Goal: Information Seeking & Learning: Learn about a topic

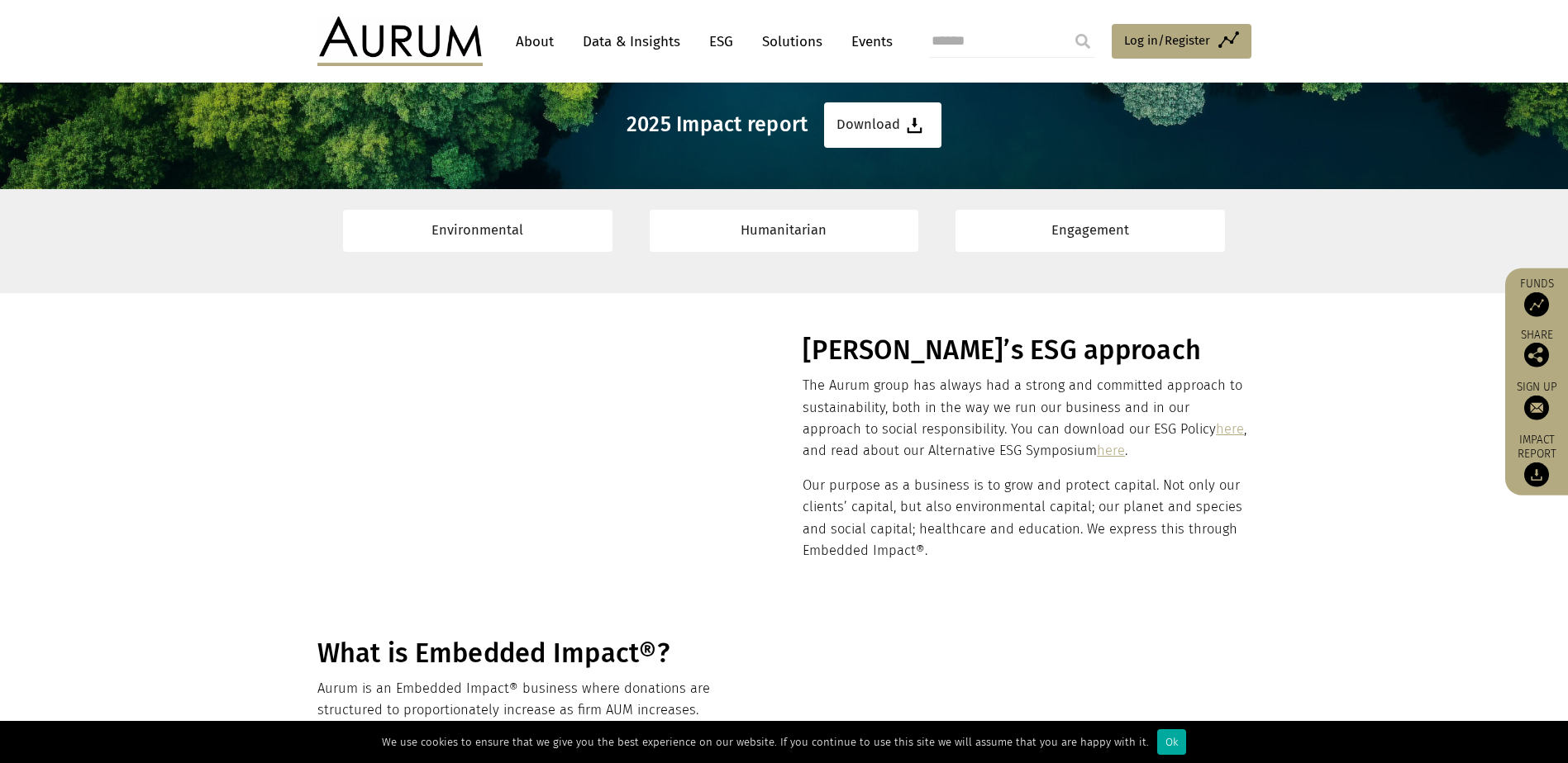
scroll to position [331, 0]
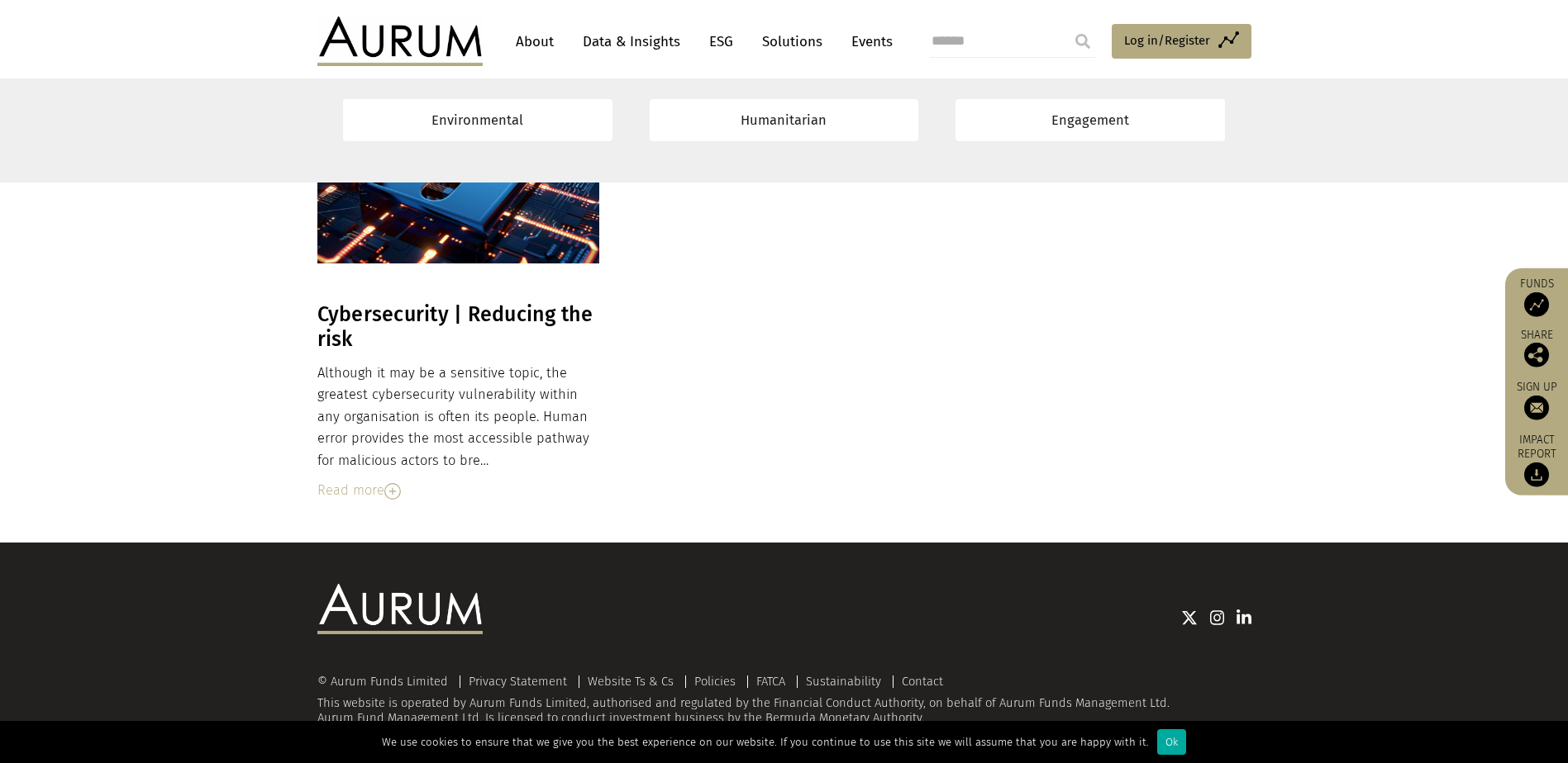
scroll to position [13106, 0]
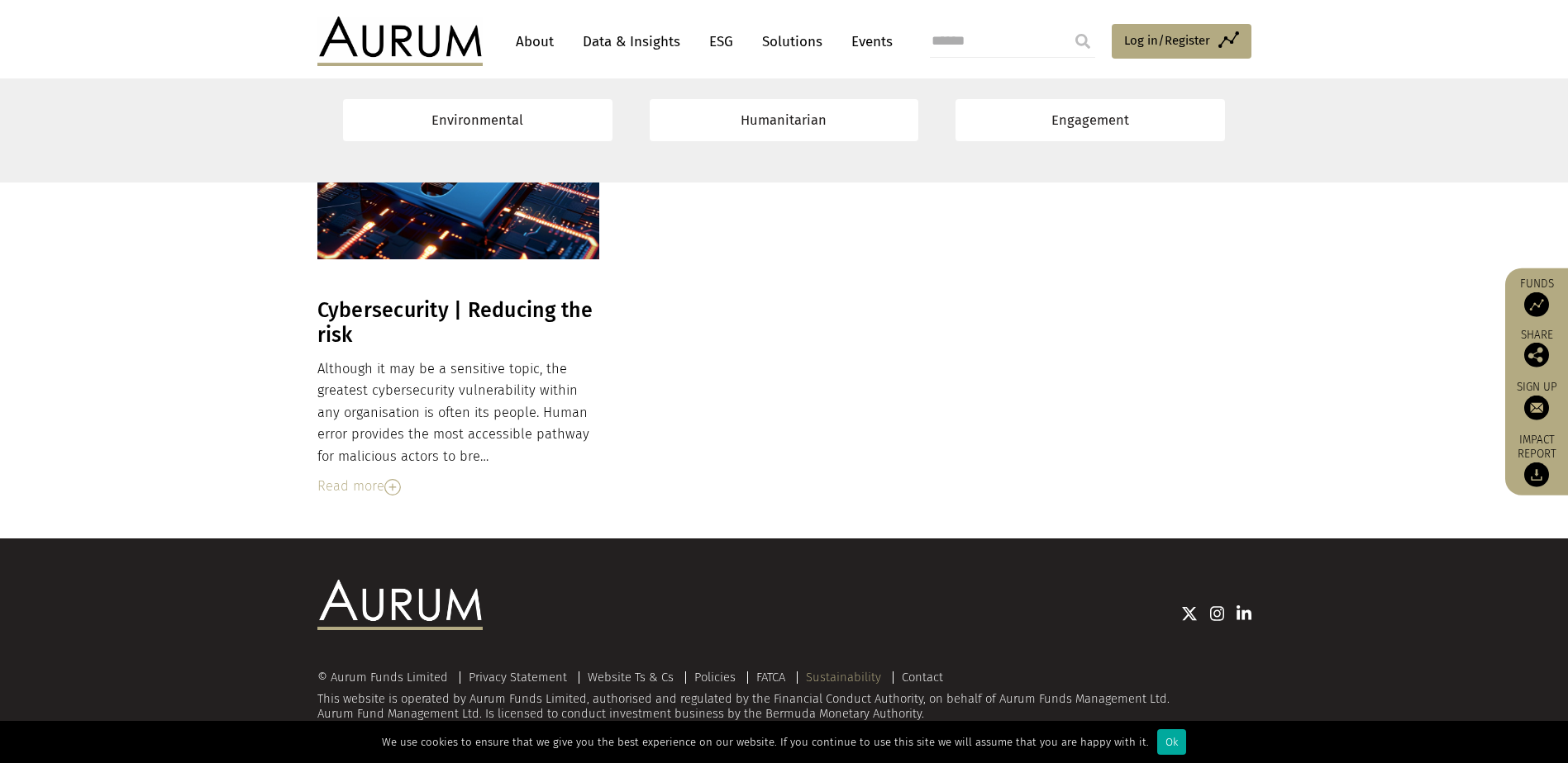
click at [865, 672] on link "Sustainability" at bounding box center [843, 677] width 75 height 15
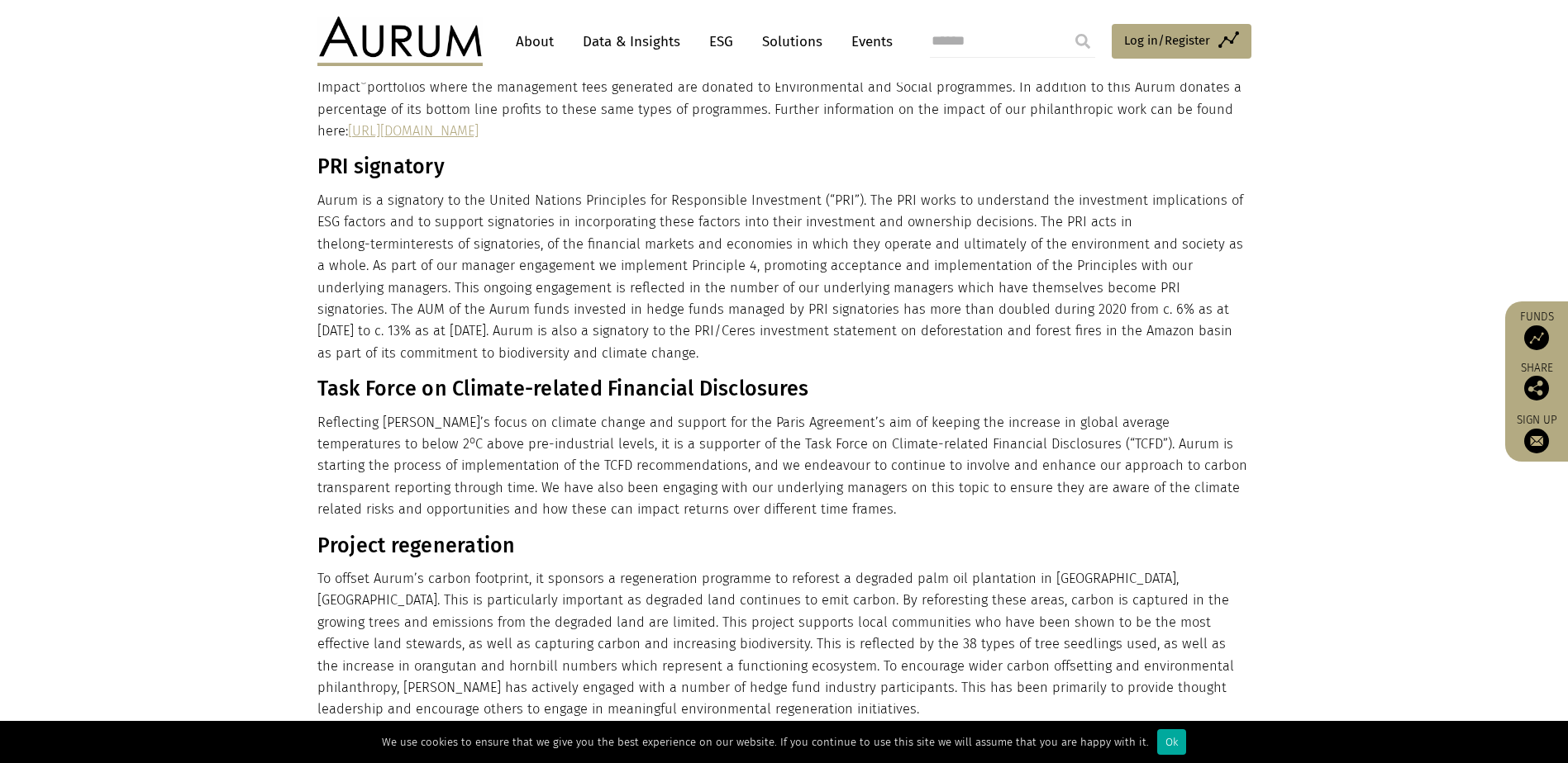
scroll to position [413, 0]
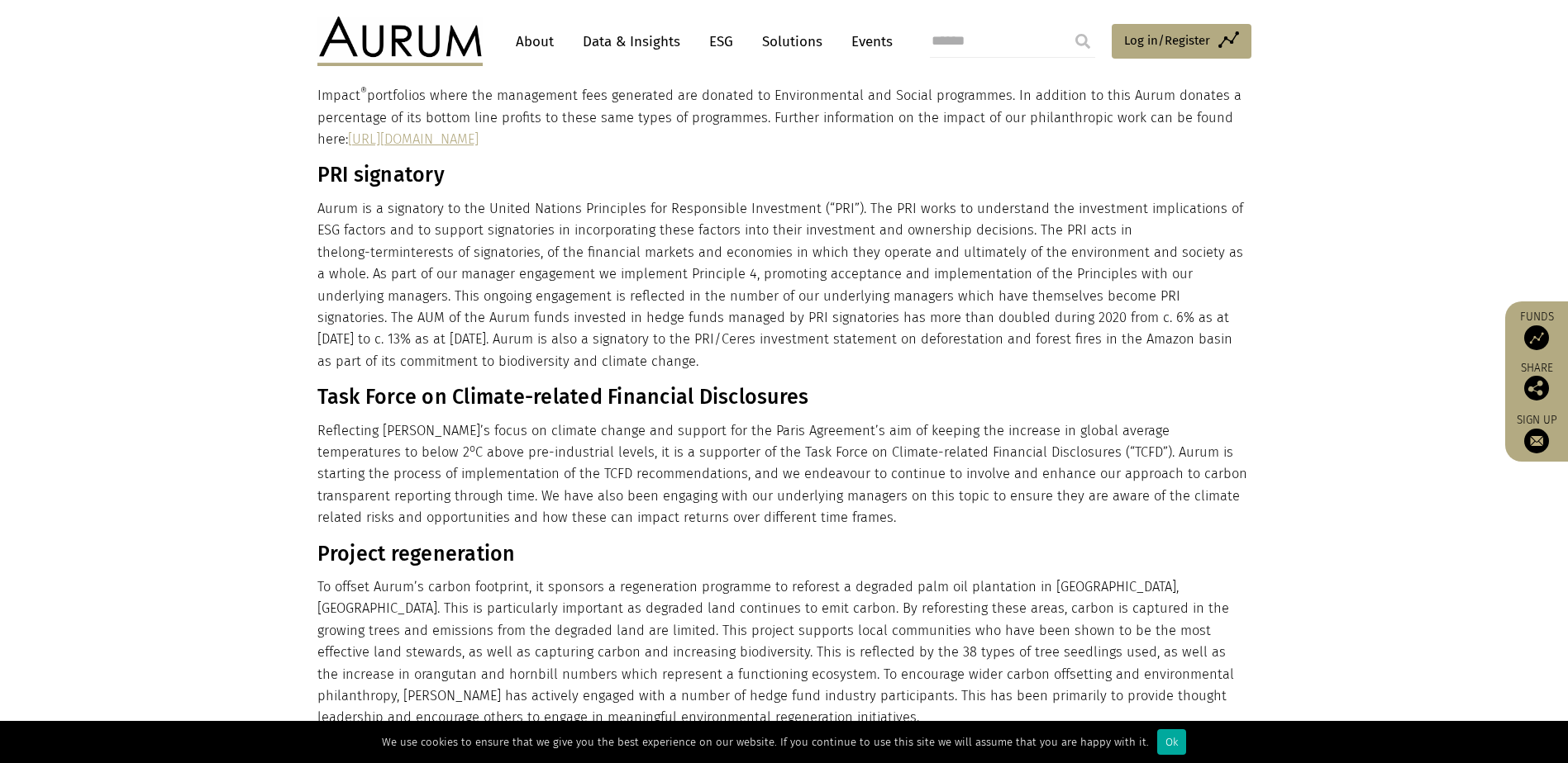
click at [479, 139] on link "https://www.aurum.com/environmental-and-social/esg-impact-report/" at bounding box center [413, 139] width 130 height 16
